Goal: Navigation & Orientation: Locate item on page

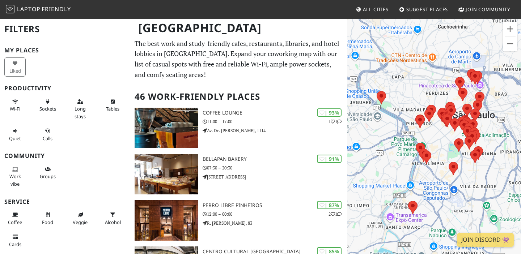
click at [442, 147] on div at bounding box center [434, 145] width 174 height 254
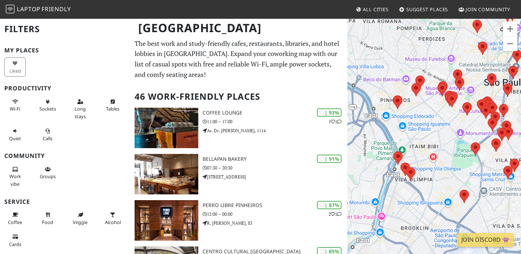
click at [442, 147] on div at bounding box center [434, 145] width 174 height 254
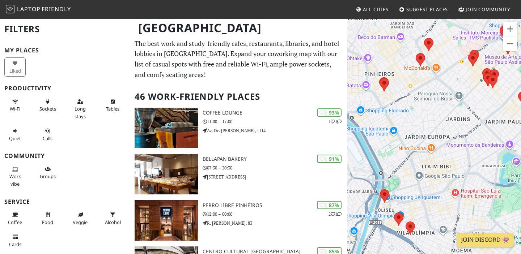
drag, startPoint x: 487, startPoint y: 124, endPoint x: 464, endPoint y: 159, distance: 42.4
click at [464, 159] on div at bounding box center [434, 145] width 174 height 254
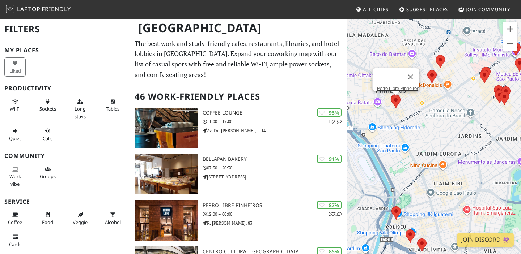
click at [391, 95] on area at bounding box center [391, 95] width 0 height 0
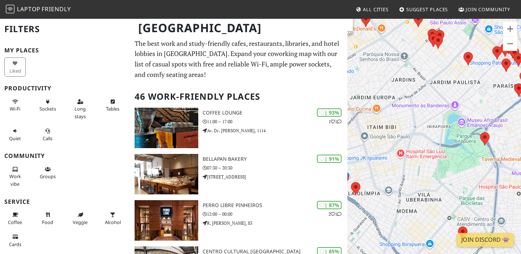
drag, startPoint x: 413, startPoint y: 199, endPoint x: 413, endPoint y: 122, distance: 77.0
click at [414, 123] on div "Perro Libre Pinheiros" at bounding box center [434, 145] width 174 height 254
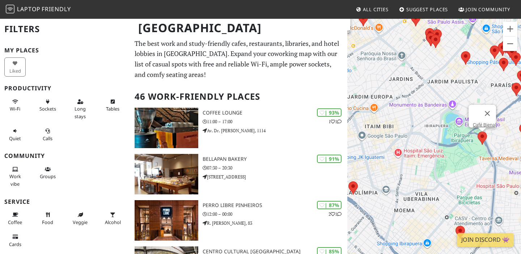
click at [477, 132] on area at bounding box center [477, 132] width 0 height 0
click at [504, 144] on div "Café Bienal" at bounding box center [434, 145] width 174 height 254
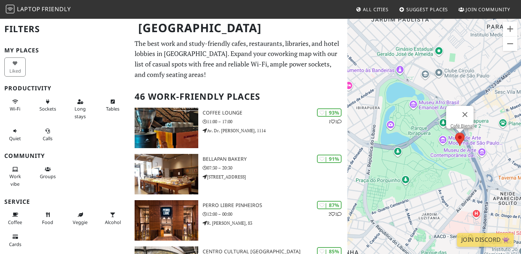
click at [456, 156] on div "Café Bienal" at bounding box center [434, 145] width 174 height 254
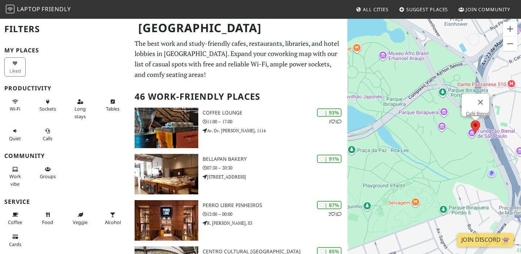
drag, startPoint x: 386, startPoint y: 90, endPoint x: 467, endPoint y: 77, distance: 82.4
click at [468, 77] on div "Café Bienal" at bounding box center [434, 145] width 174 height 254
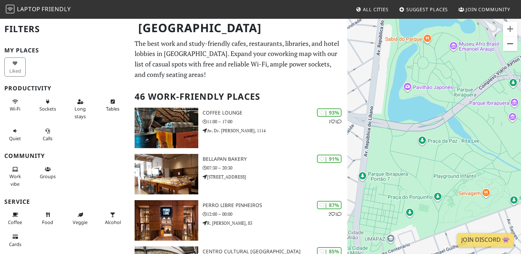
click at [508, 43] on button "Zoom out" at bounding box center [510, 44] width 14 height 14
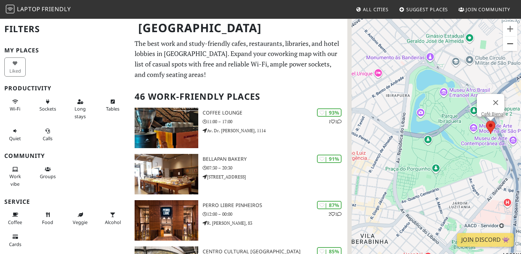
click at [508, 43] on button "Zoom out" at bounding box center [510, 44] width 14 height 14
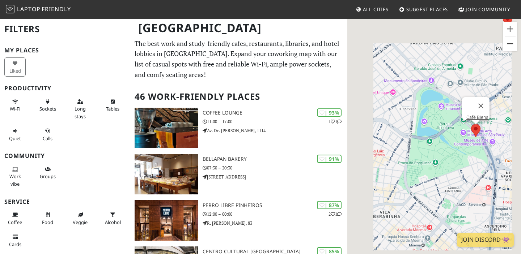
click at [508, 43] on button "Zoom out" at bounding box center [510, 44] width 14 height 14
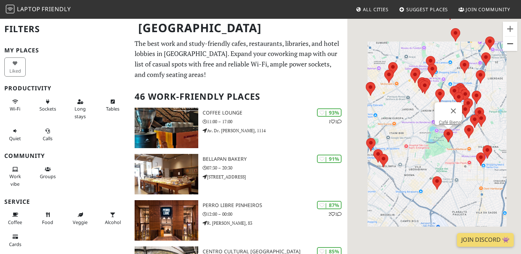
click at [508, 43] on button "Zoom out" at bounding box center [510, 44] width 14 height 14
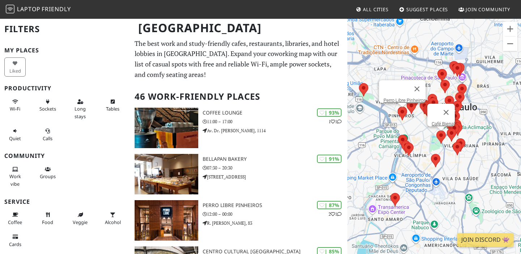
click at [397, 107] on area at bounding box center [397, 107] width 0 height 0
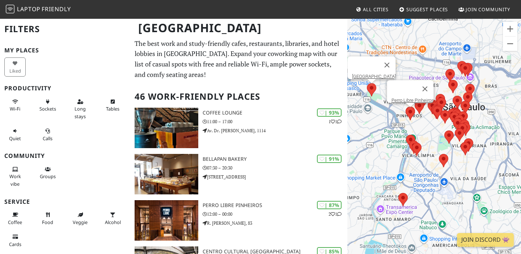
click at [363, 87] on div "Perro Libre Pinheiros Biblioteca [GEOGRAPHIC_DATA]" at bounding box center [434, 145] width 174 height 254
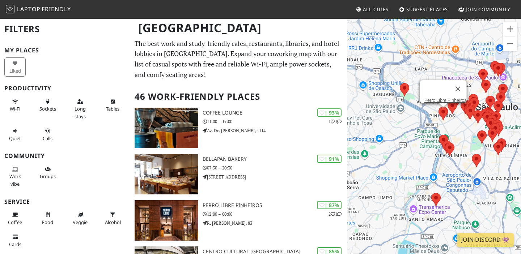
click at [438, 107] on area at bounding box center [438, 107] width 0 height 0
